Goal: Transaction & Acquisition: Purchase product/service

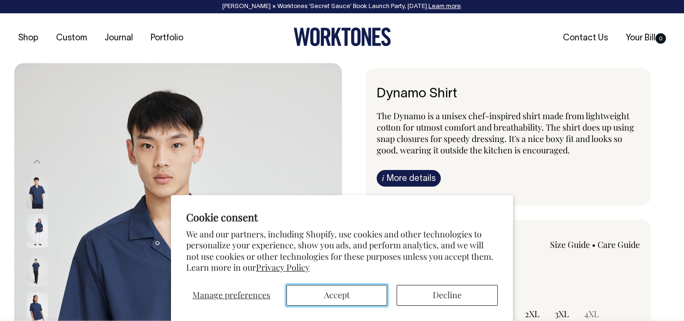
click at [356, 290] on button "Accept" at bounding box center [336, 295] width 101 height 21
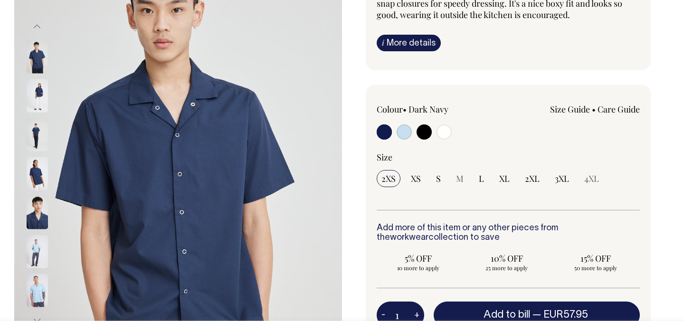
click at [447, 134] on input "radio" at bounding box center [443, 131] width 15 height 15
radio input "true"
select select "Off-White"
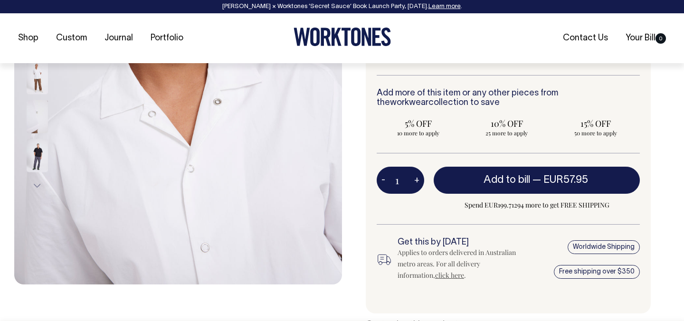
scroll to position [271, 0]
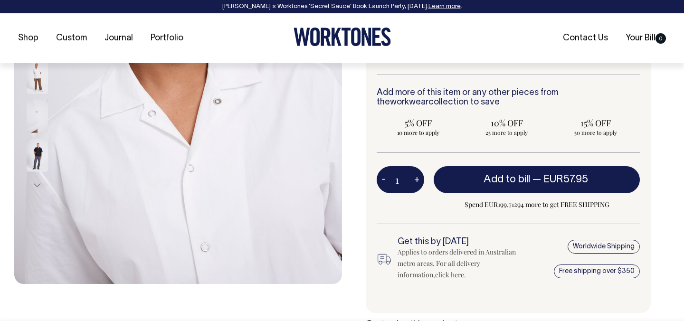
click at [36, 127] on img at bounding box center [37, 116] width 21 height 33
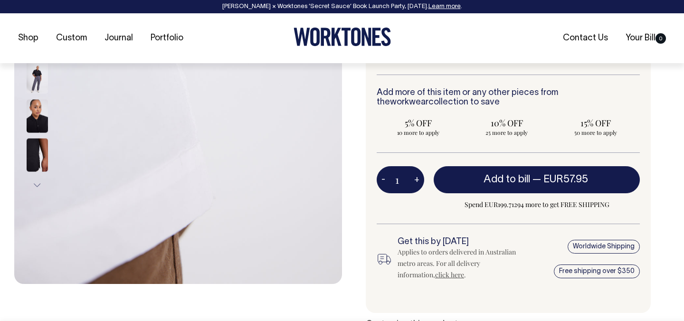
click at [37, 112] on img at bounding box center [37, 116] width 21 height 33
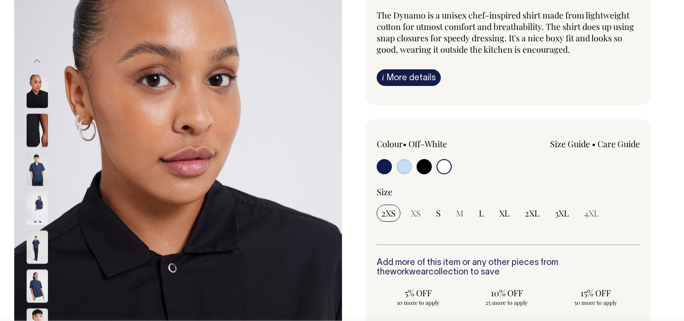
click at [33, 165] on img at bounding box center [37, 169] width 21 height 33
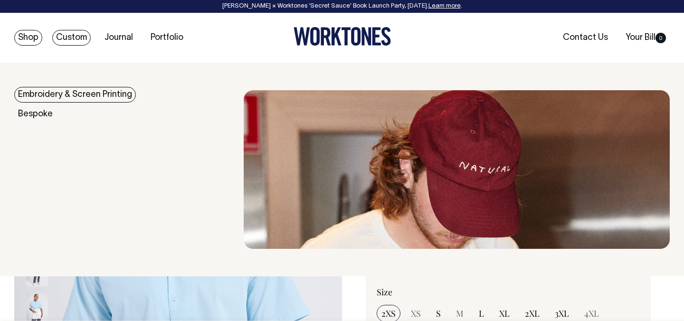
scroll to position [0, 0]
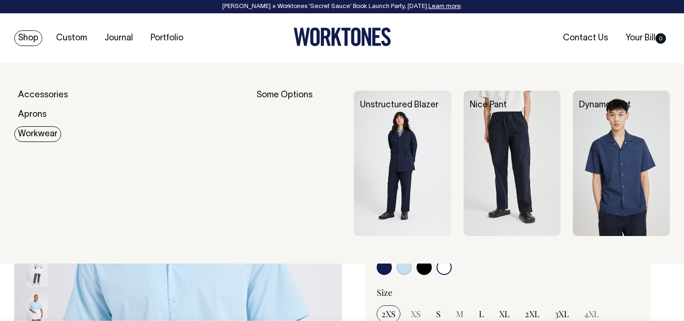
click at [40, 135] on link "Workwear" at bounding box center [37, 134] width 47 height 16
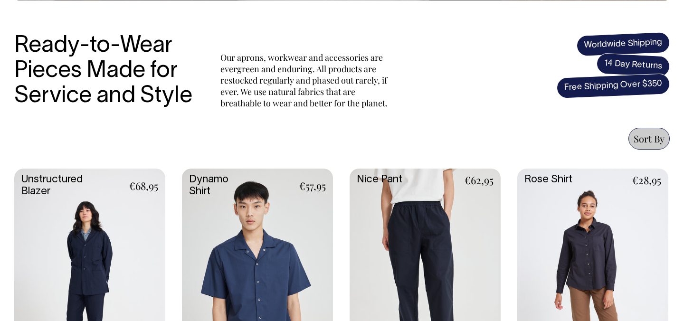
click at [251, 284] on link at bounding box center [257, 281] width 151 height 225
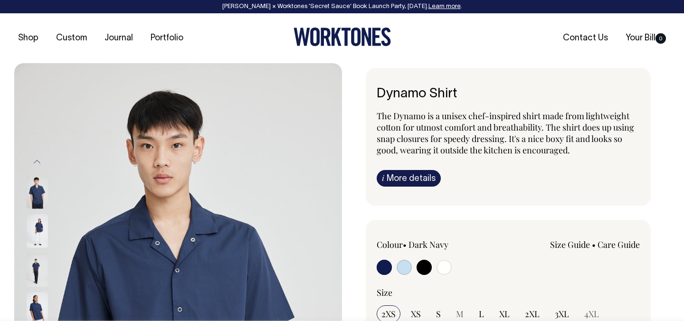
click at [442, 271] on input "radio" at bounding box center [443, 267] width 15 height 15
radio input "true"
select select "Off-White"
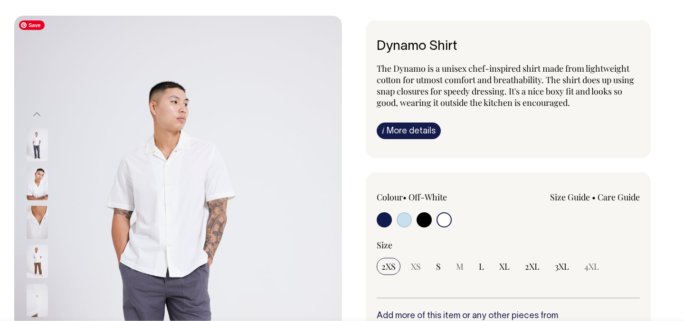
scroll to position [48, 0]
click at [137, 168] on img at bounding box center [178, 260] width 328 height 491
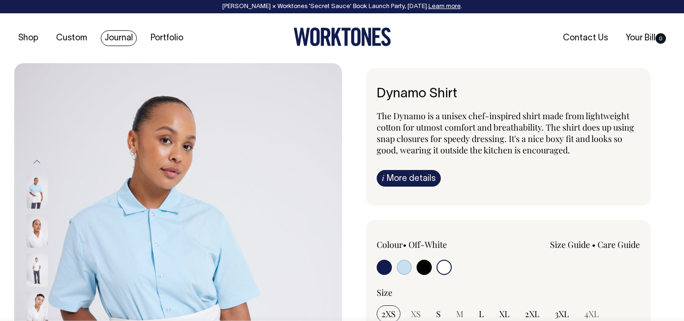
scroll to position [0, 0]
